Goal: Task Accomplishment & Management: Manage account settings

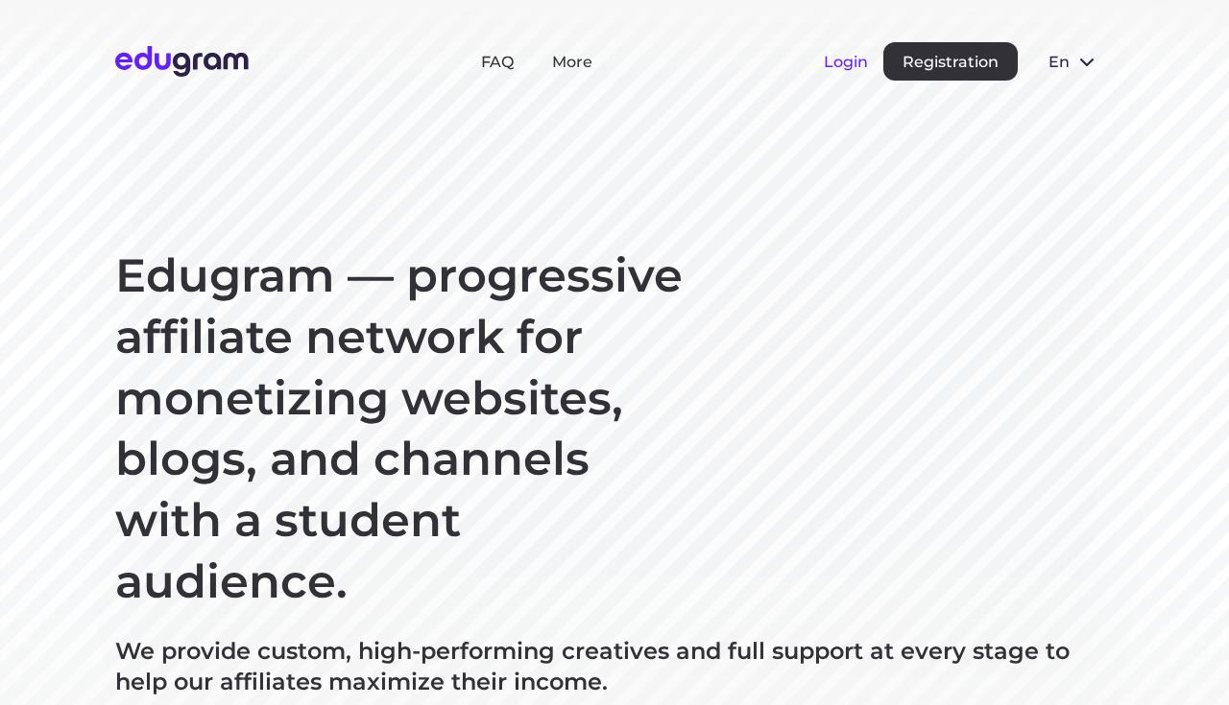
click at [846, 68] on button "Login" at bounding box center [845, 62] width 44 height 18
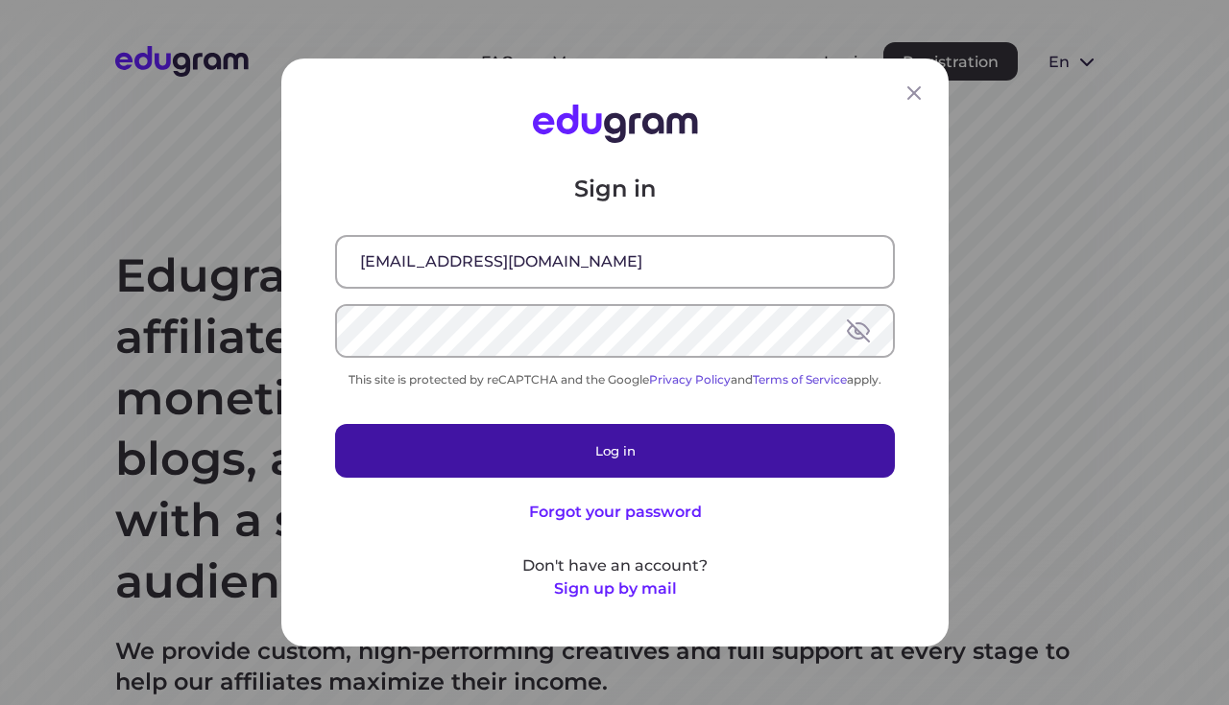
click at [703, 464] on button "Log in" at bounding box center [615, 451] width 560 height 54
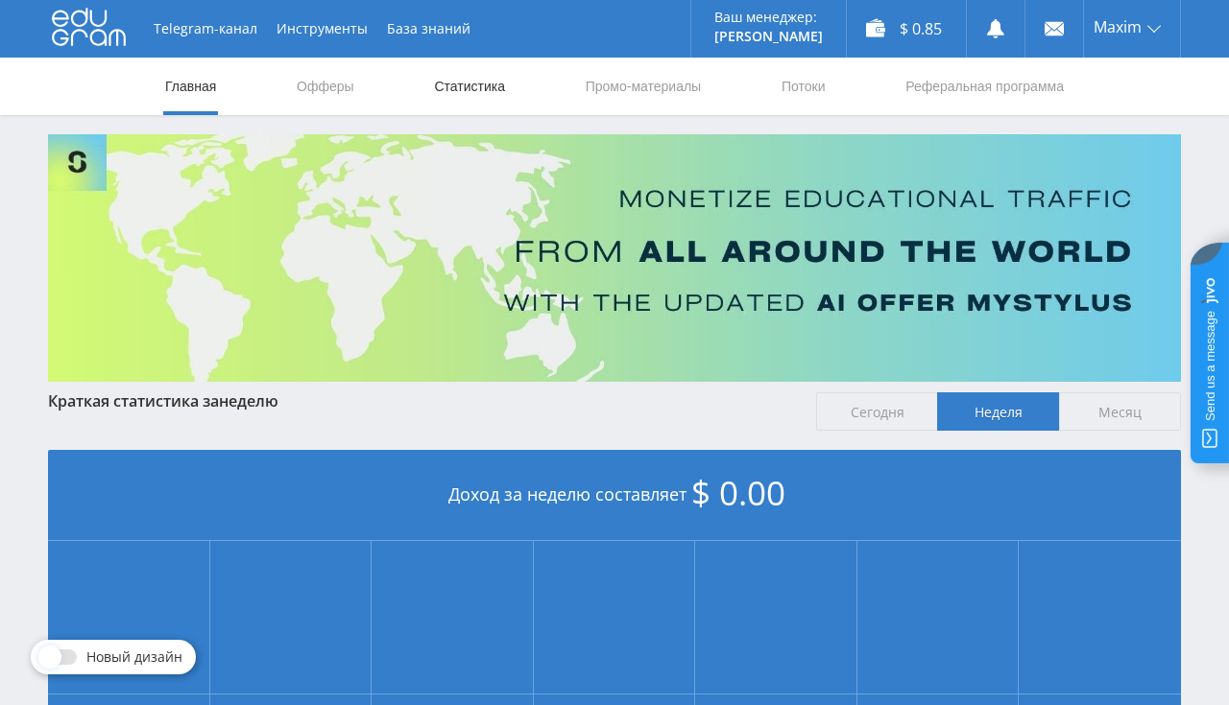
click at [443, 79] on link "Статистика" at bounding box center [469, 87] width 75 height 58
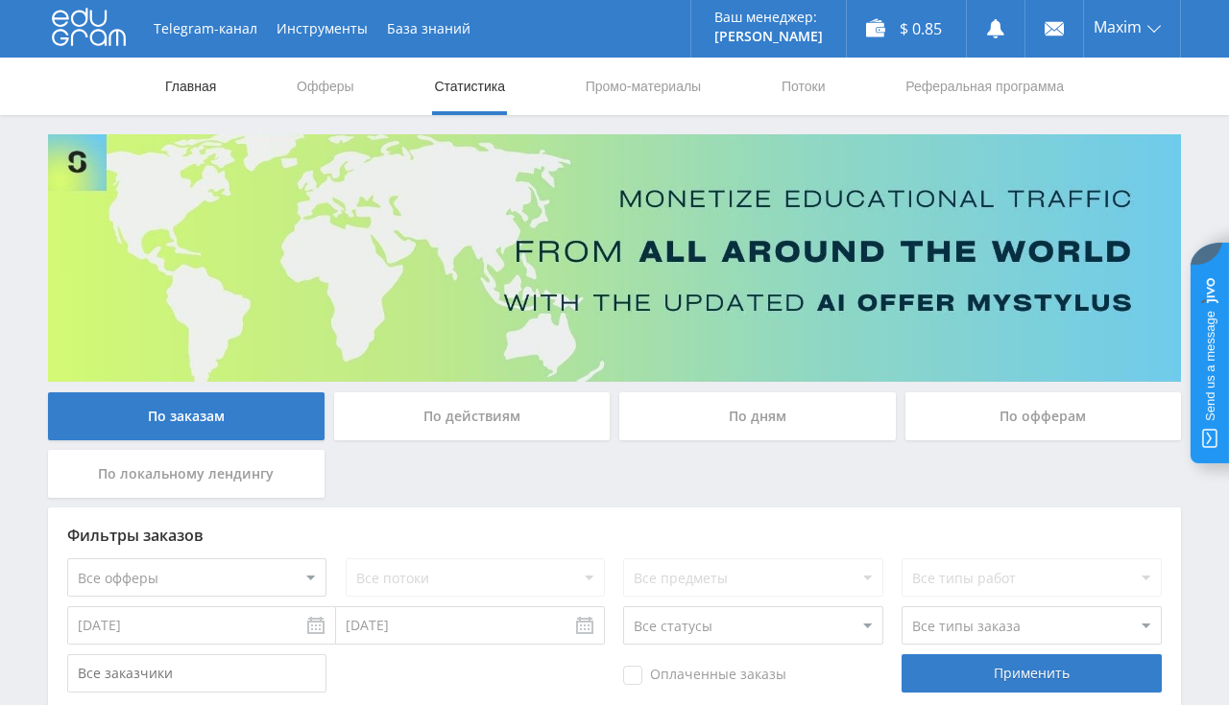
click at [217, 86] on link "Главная" at bounding box center [190, 87] width 55 height 58
